Goal: Task Accomplishment & Management: Complete application form

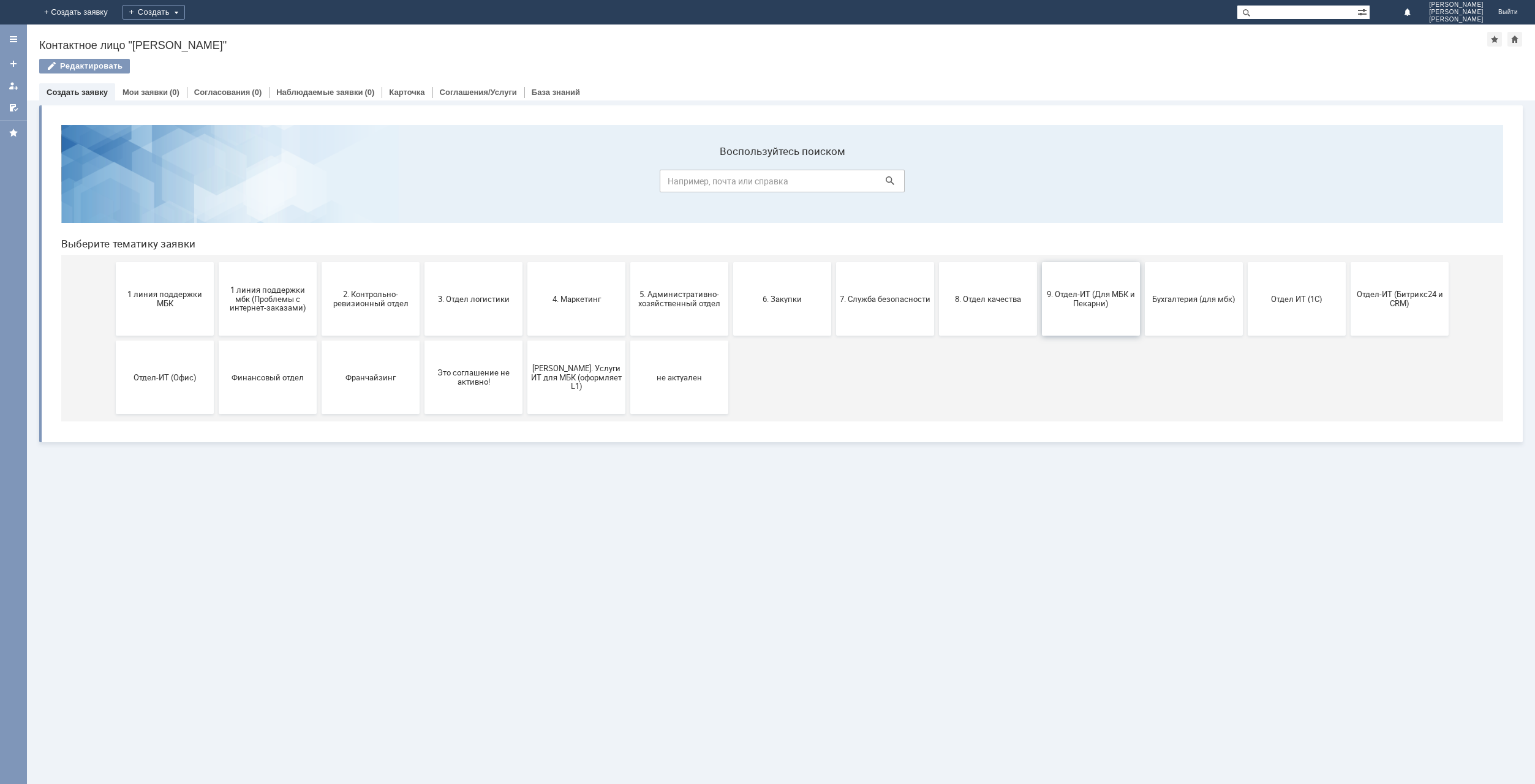
click at [1109, 296] on span "9. Отдел-ИТ (Для МБК и Пекарни)" at bounding box center [1091, 299] width 91 height 18
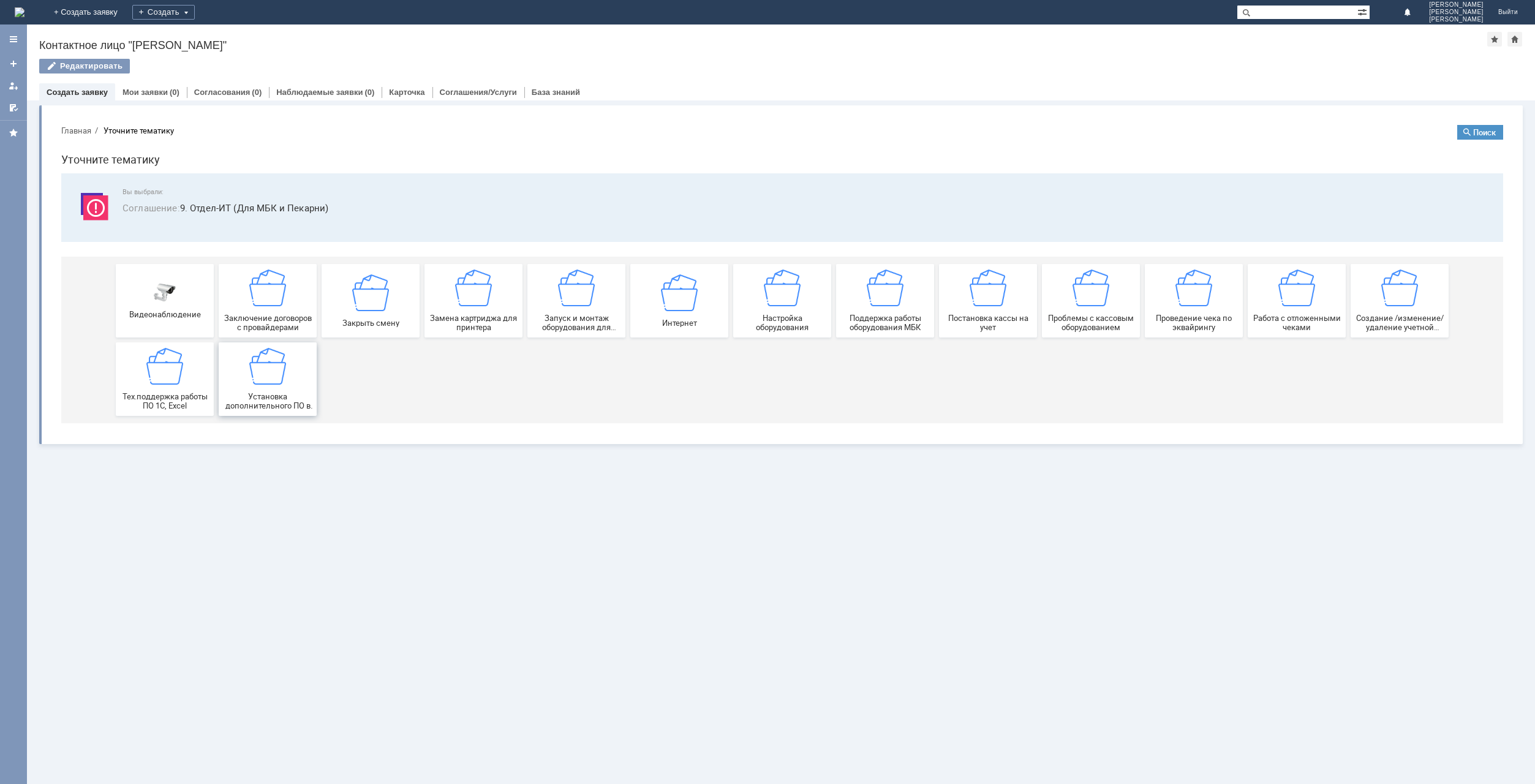
click at [278, 365] on img at bounding box center [267, 366] width 36 height 36
click at [697, 298] on div "Интернет" at bounding box center [679, 300] width 91 height 53
click at [1379, 307] on div "Создание /изменение/удаление учетной записи пользователя МБК" at bounding box center [1400, 301] width 91 height 62
click at [765, 314] on span "Настройка оборудования" at bounding box center [782, 323] width 91 height 18
click at [686, 311] on img at bounding box center [679, 292] width 36 height 36
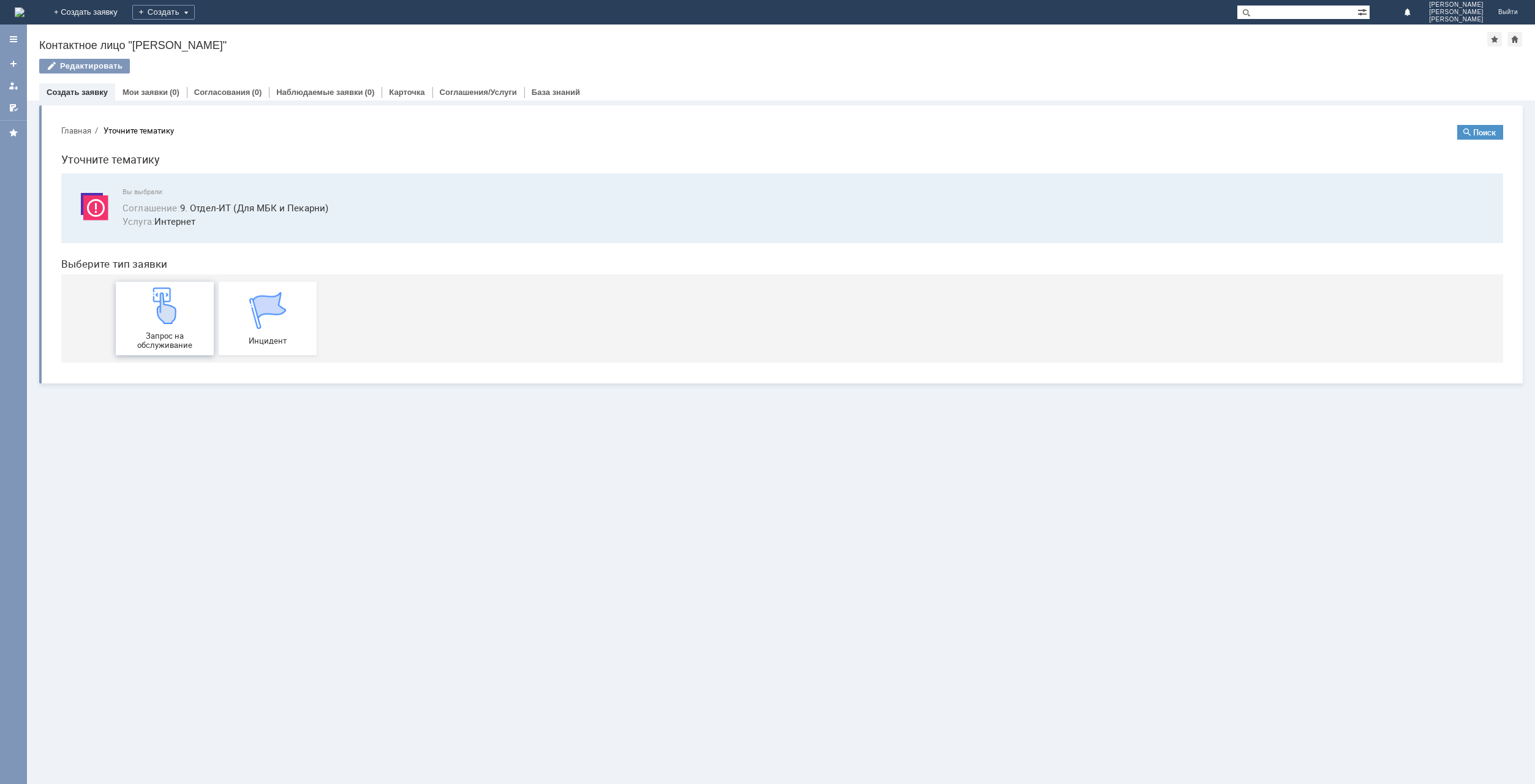
click at [165, 308] on img at bounding box center [165, 306] width 36 height 36
drag, startPoint x: 114, startPoint y: 193, endPoint x: 490, endPoint y: 17, distance: 415.2
click at [490, 17] on div "На домашнюю + Создать заявку Создать Степанова Ксения Анатольевна Выйти" at bounding box center [767, 12] width 1535 height 25
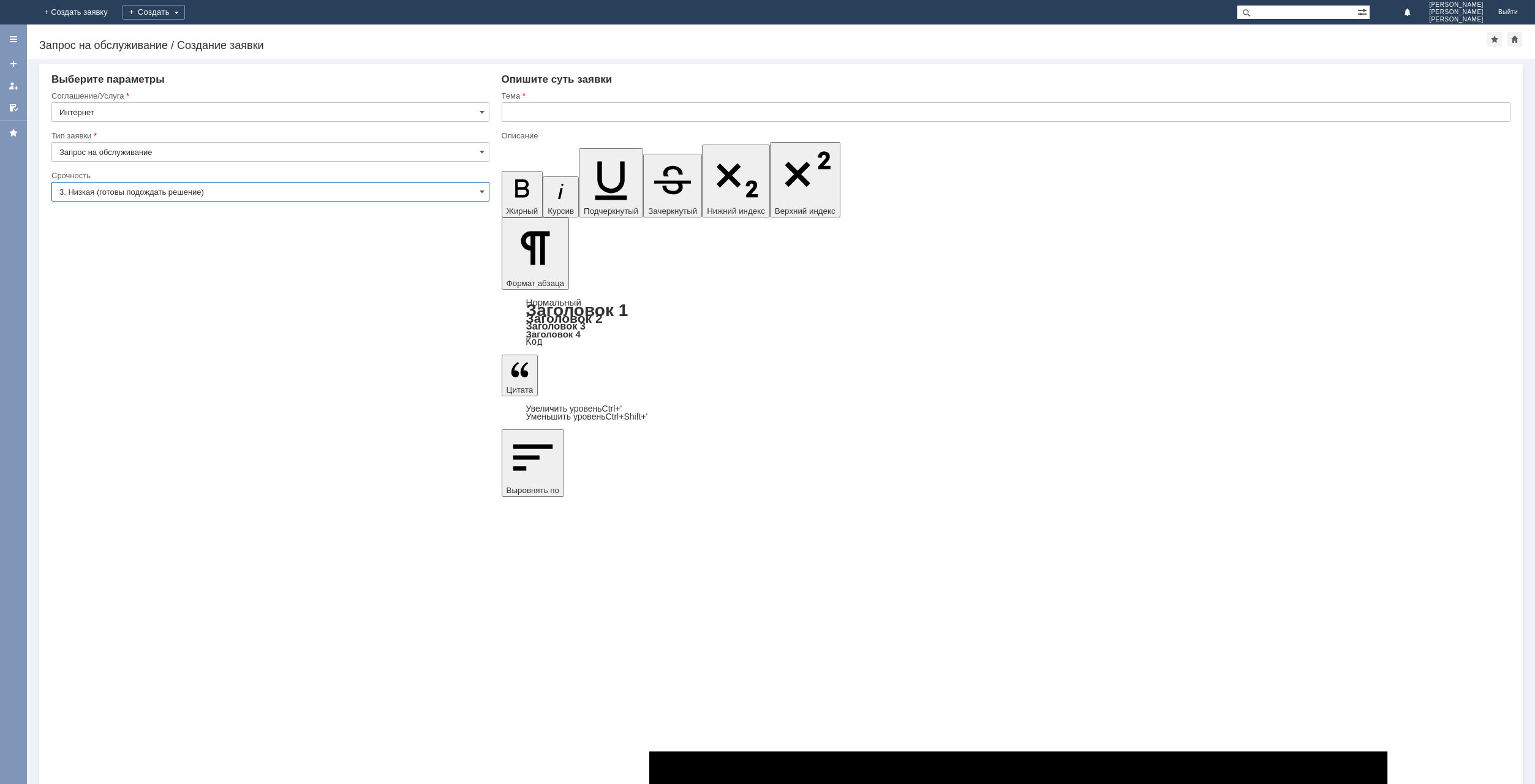
click at [484, 192] on input "3. Низкая (готовы подождать решение)" at bounding box center [270, 191] width 438 height 19
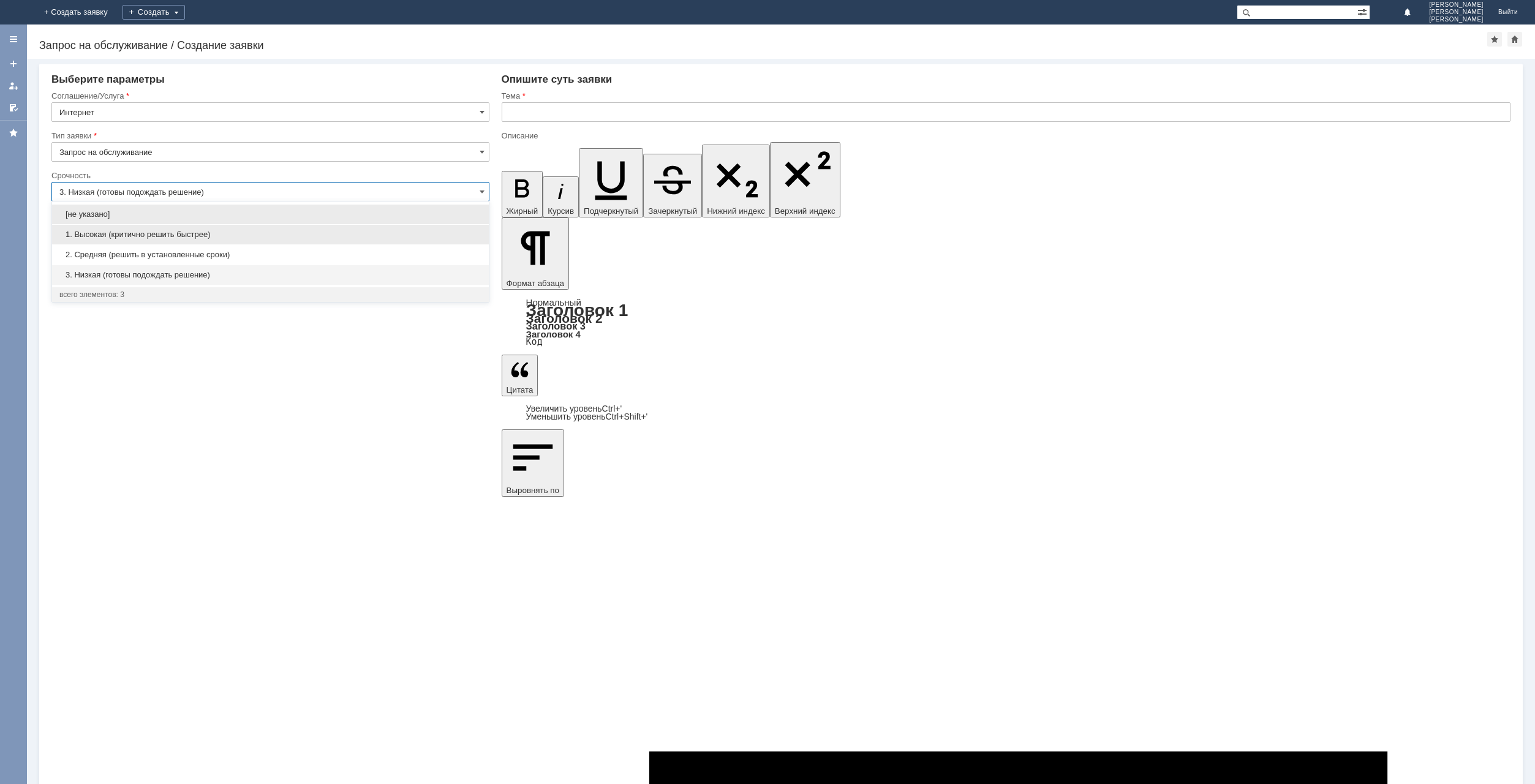
click at [273, 238] on span "1. Высокая (критично решить быстрее)" at bounding box center [270, 235] width 422 height 10
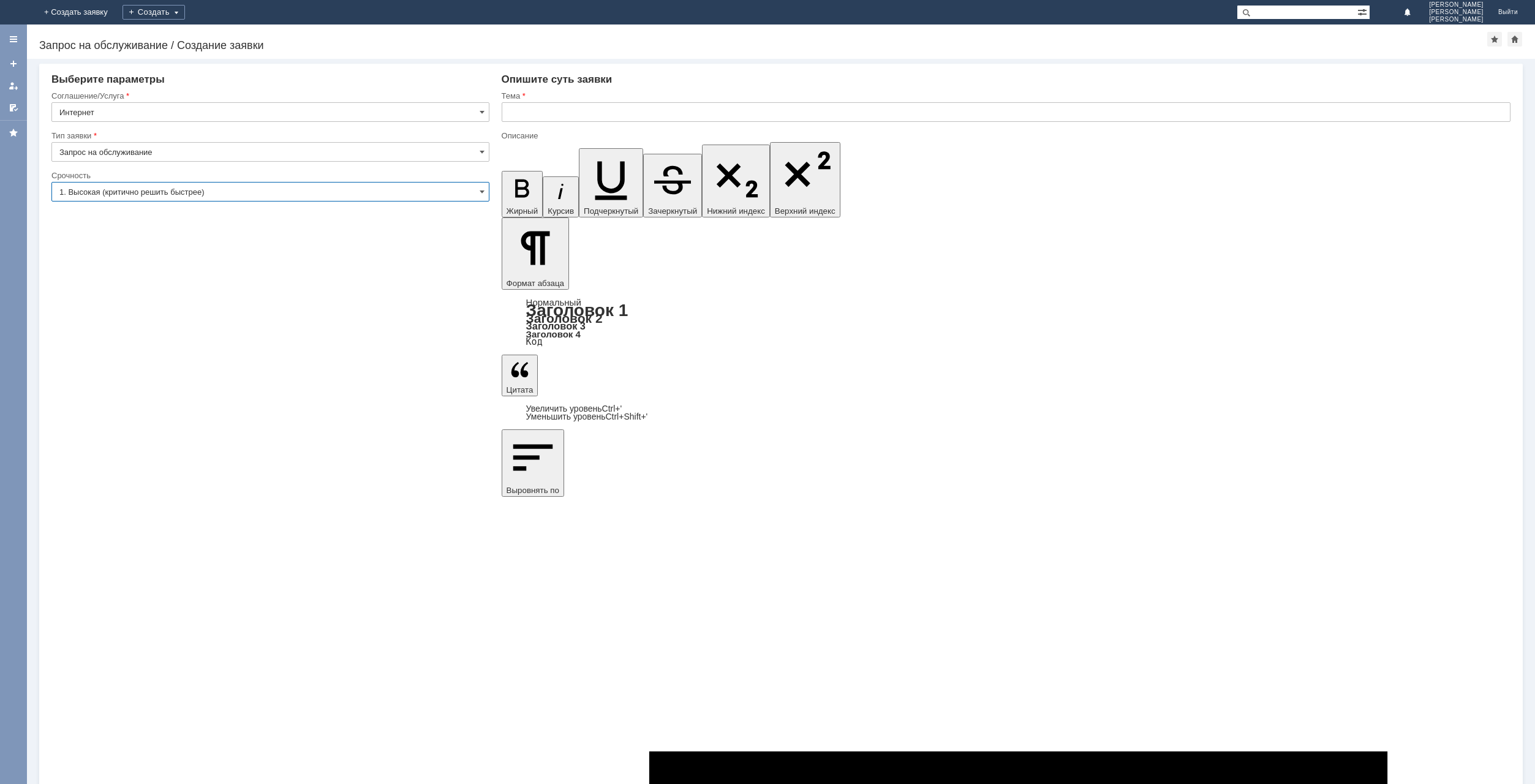
type input "1. Высокая (критично решить быстрее)"
click at [522, 113] on input "text" at bounding box center [1006, 112] width 1009 height 19
click at [611, 113] on input "Предоставление доступа к облаку bk" at bounding box center [1006, 112] width 1009 height 19
click at [641, 112] on input "Предоставление доступа к папкам Пекарни облаку bk" at bounding box center [1006, 112] width 1009 height 19
click at [706, 114] on input "Предоставление доступа к папке Дизайнер Пекарни облаку bk" at bounding box center [1006, 112] width 1009 height 19
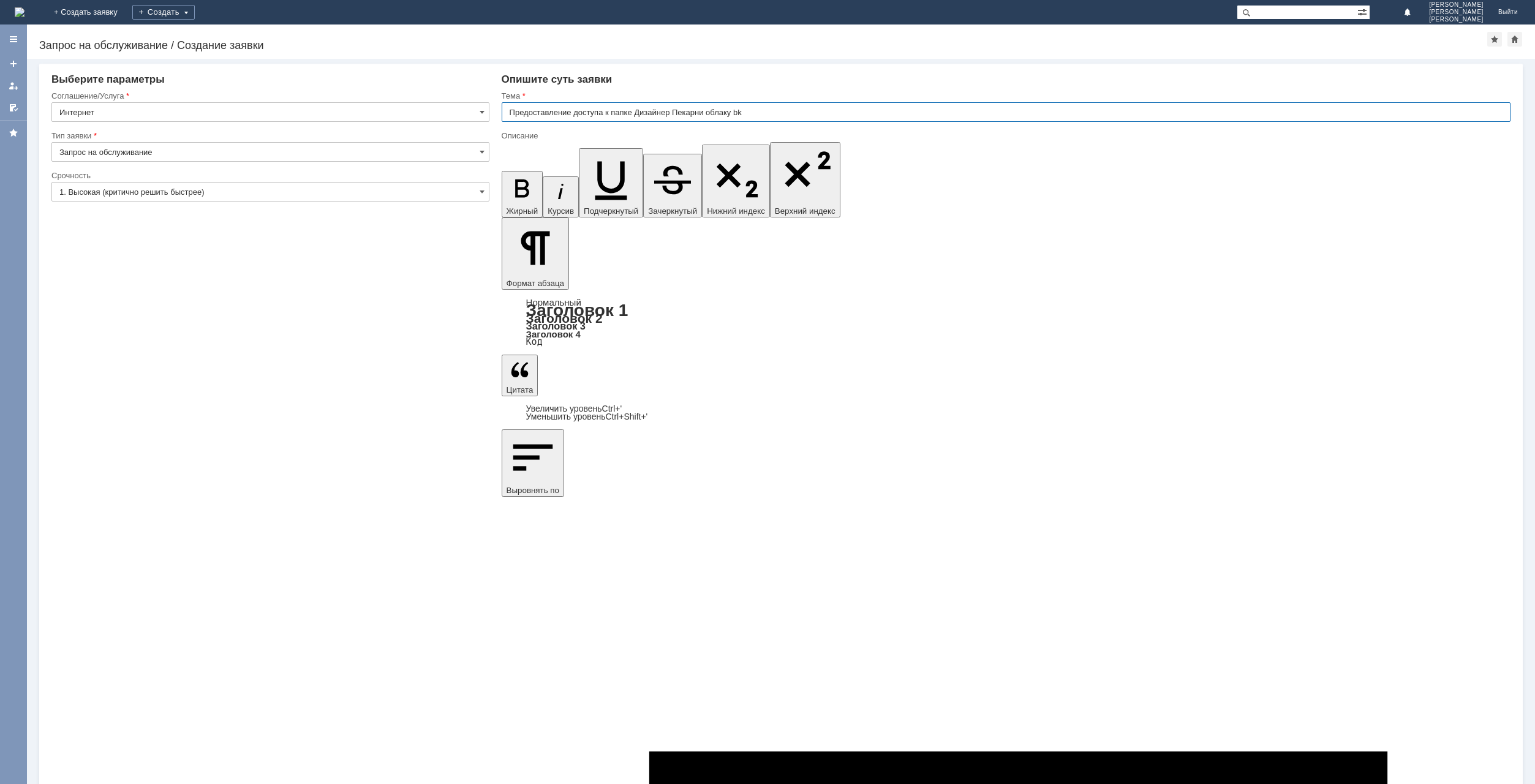
drag, startPoint x: 636, startPoint y: 113, endPoint x: 643, endPoint y: 112, distance: 7.1
click at [643, 112] on input "Предоставление доступа к папке Дизайнер Пекарни облаку bk" at bounding box center [1006, 112] width 1009 height 19
click at [659, 115] on input "Предоставление доступа к папке Дизайнер Пекарни облаку bk" at bounding box center [1006, 112] width 1009 height 19
drag, startPoint x: 672, startPoint y: 112, endPoint x: 638, endPoint y: 113, distance: 34.0
click at [638, 113] on input "Предоставление доступа к папке Дизайнер Пекарни облаку bk" at bounding box center [1006, 112] width 1009 height 19
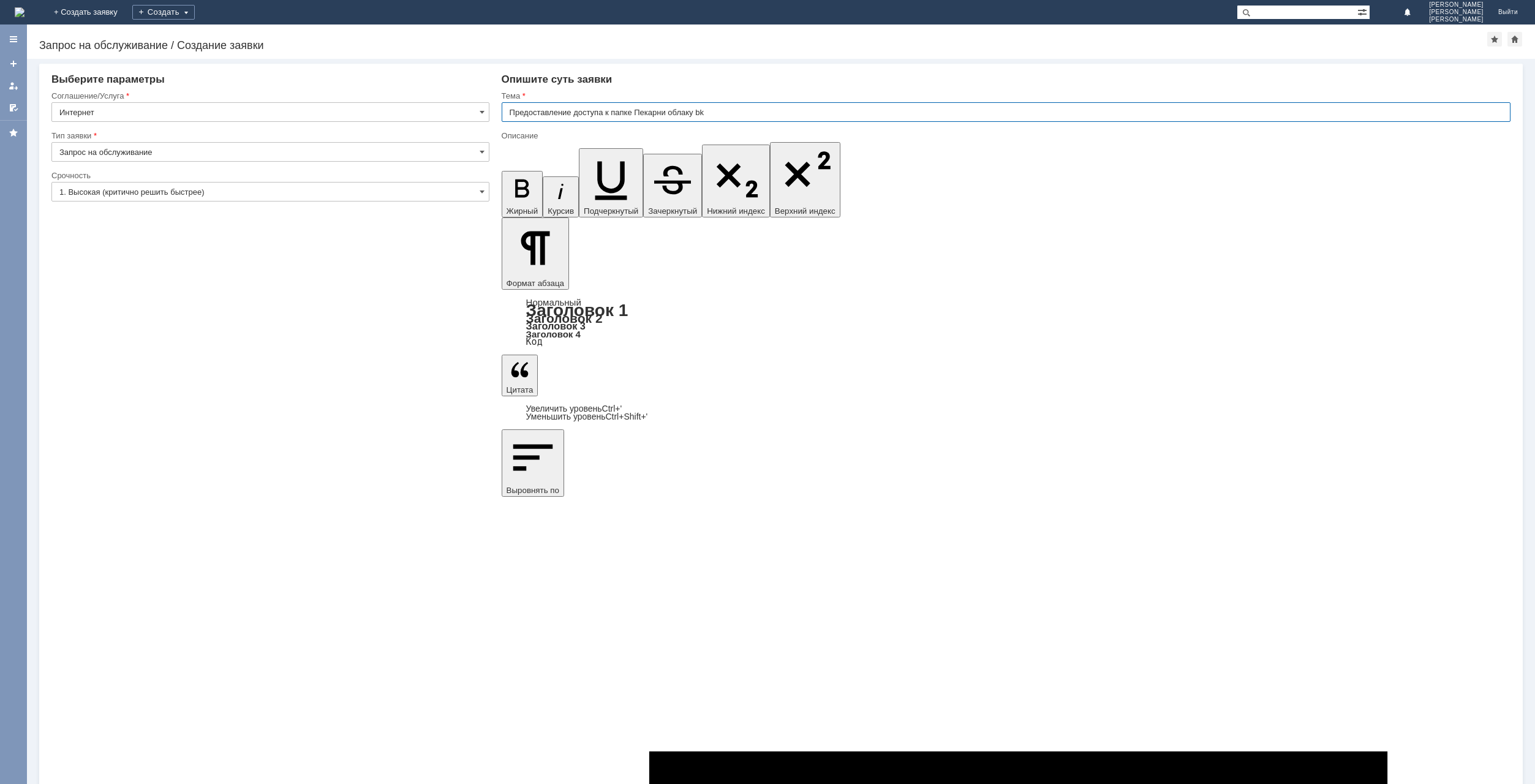
click at [670, 113] on input "Предоставление доступа к папке Пекарни облаку bk" at bounding box center [1006, 112] width 1009 height 19
click at [704, 114] on input "Предоставление доступа к папке Пекарни на облаку bk" at bounding box center [1006, 112] width 1009 height 19
click at [606, 113] on input "Предоставление доступа к папке Пекарни на облаке bk" at bounding box center [1006, 112] width 1009 height 19
click at [573, 113] on input "Предоставление доступа к папке Пекарни на облаке bk" at bounding box center [1006, 112] width 1009 height 19
type input "Предоставление удаленного доступа к папке Пекарни на облаке bk"
